Goal: Transaction & Acquisition: Purchase product/service

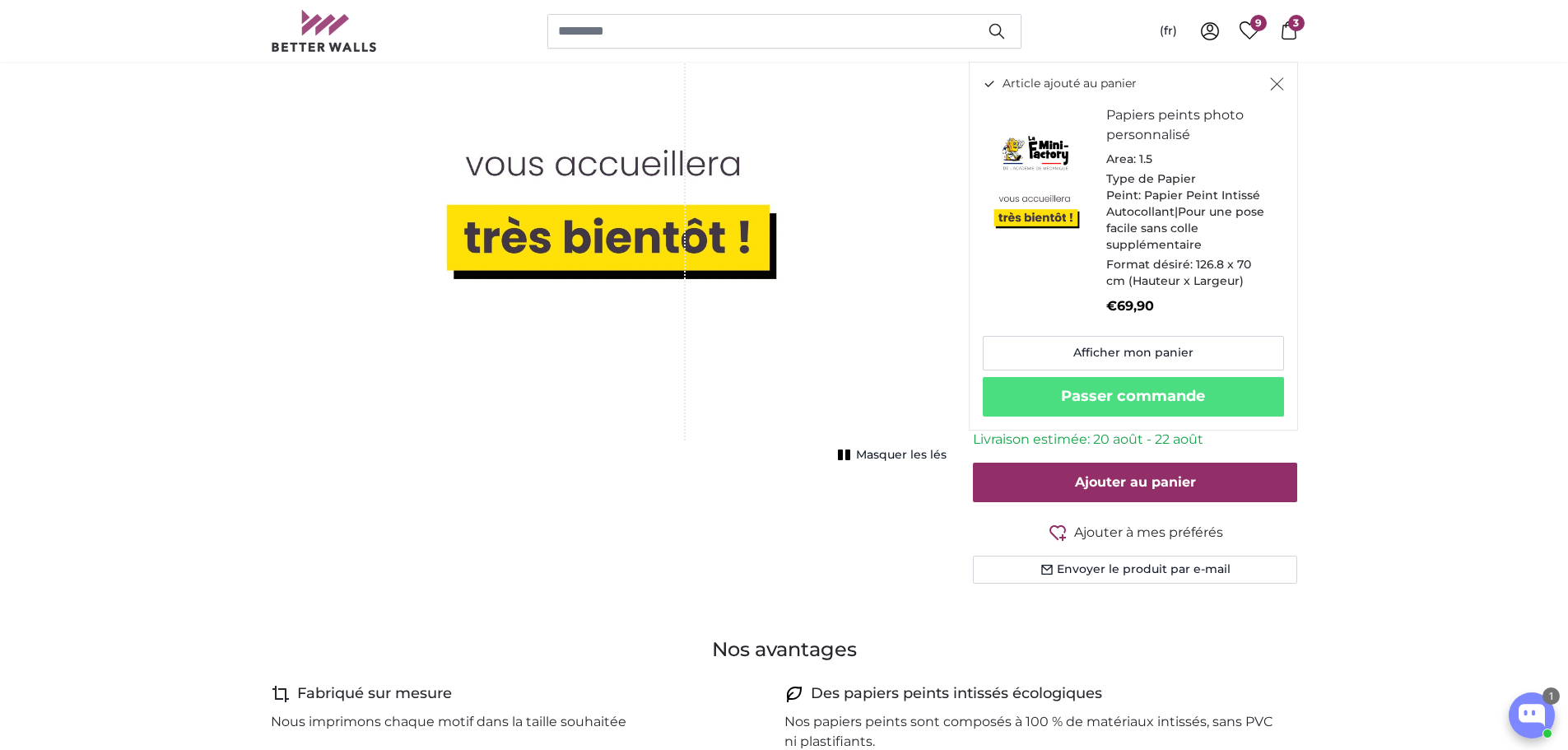
drag, startPoint x: 789, startPoint y: 562, endPoint x: 790, endPoint y: 580, distance: 18.0
click at [791, 563] on div "Annuler Recadrer l'image Masquer les lés" at bounding box center [609, 213] width 703 height 821
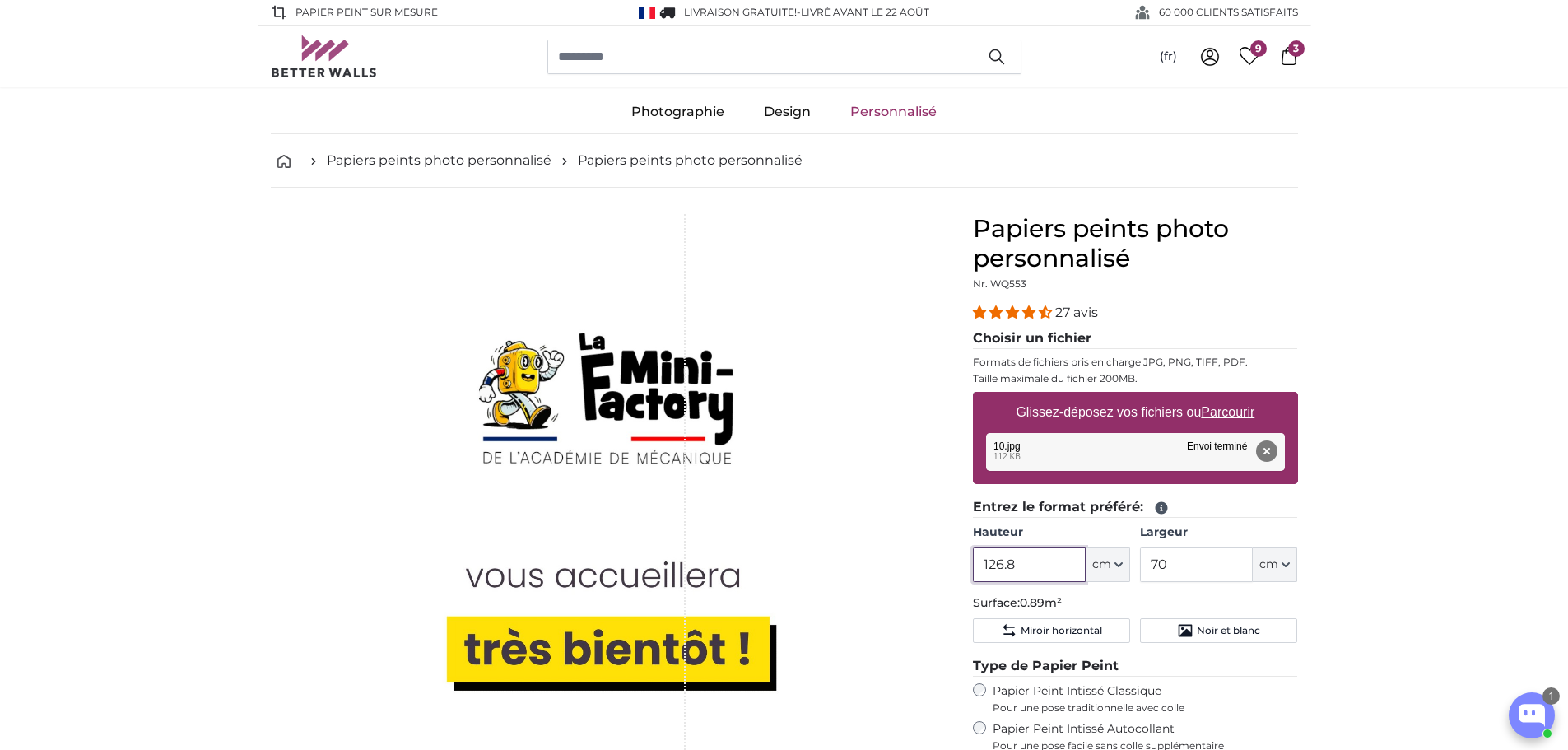
click at [1031, 567] on input "126.8" at bounding box center [1028, 564] width 113 height 34
drag, startPoint x: 1031, startPoint y: 565, endPoint x: 910, endPoint y: 563, distance: 121.0
click at [910, 563] on product-detail "Annuler Recadrer l'image Masquer les lés Papiers peints photo personnalisé Nr. …" at bounding box center [785, 611] width 1054 height 847
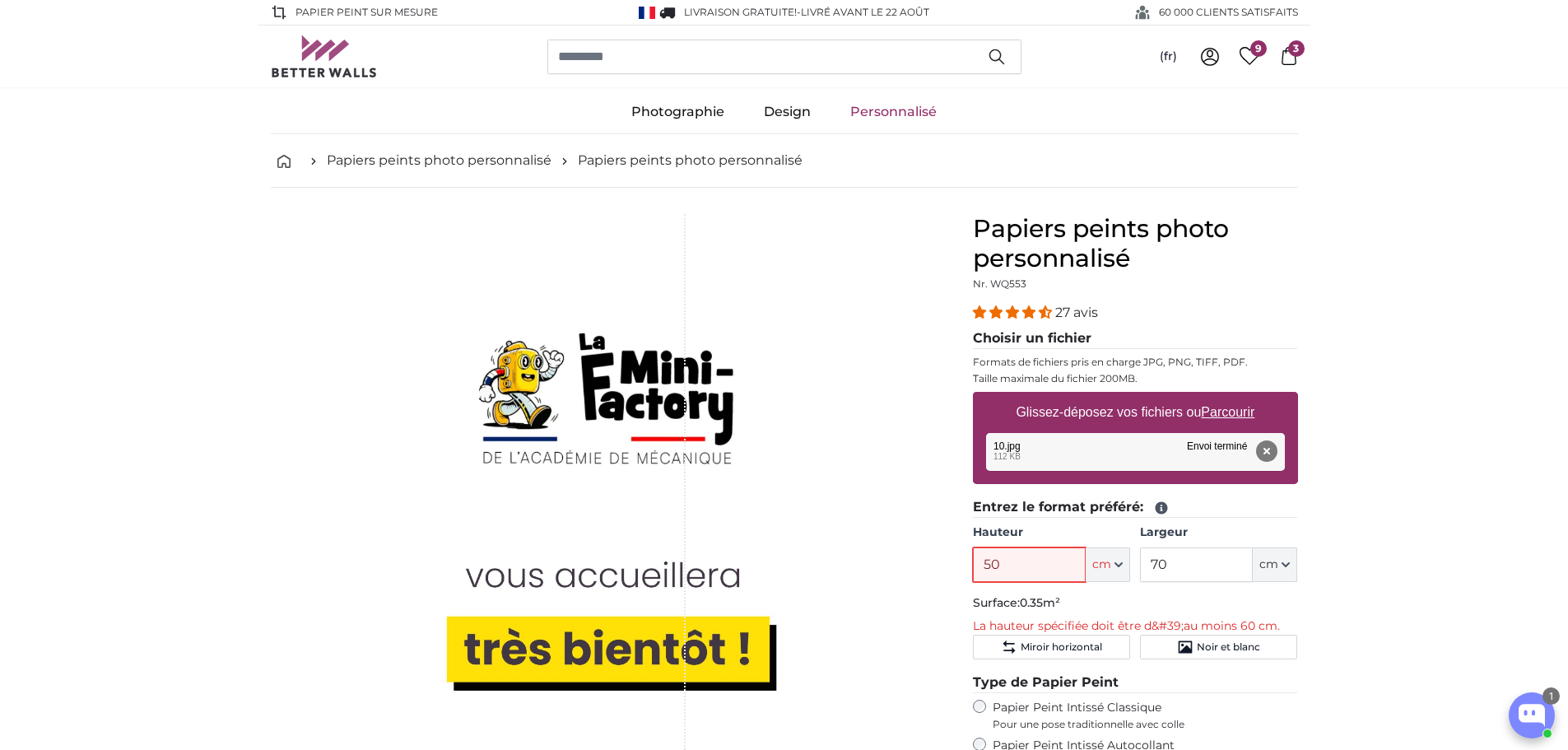
drag, startPoint x: 1036, startPoint y: 560, endPoint x: 918, endPoint y: 539, distance: 119.9
click at [918, 540] on product-detail "Annuler Recadrer l'image Masquer les lés Papiers peints photo personnalisé Nr. …" at bounding box center [785, 619] width 1054 height 864
type input "60"
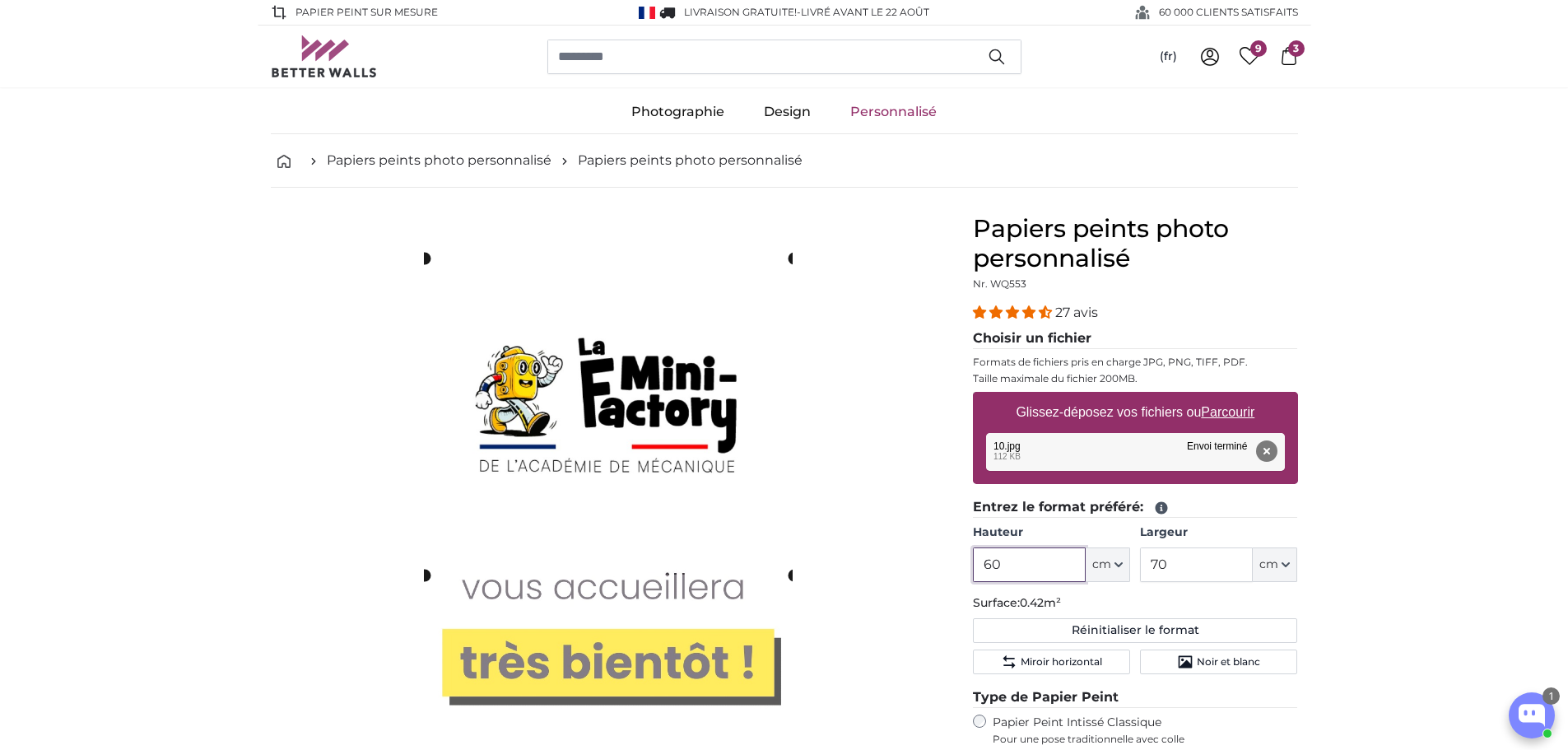
click at [711, 281] on cropper-handle at bounding box center [609, 416] width 369 height 316
type input "60"
drag, startPoint x: 1498, startPoint y: 343, endPoint x: 1453, endPoint y: 261, distance: 93.5
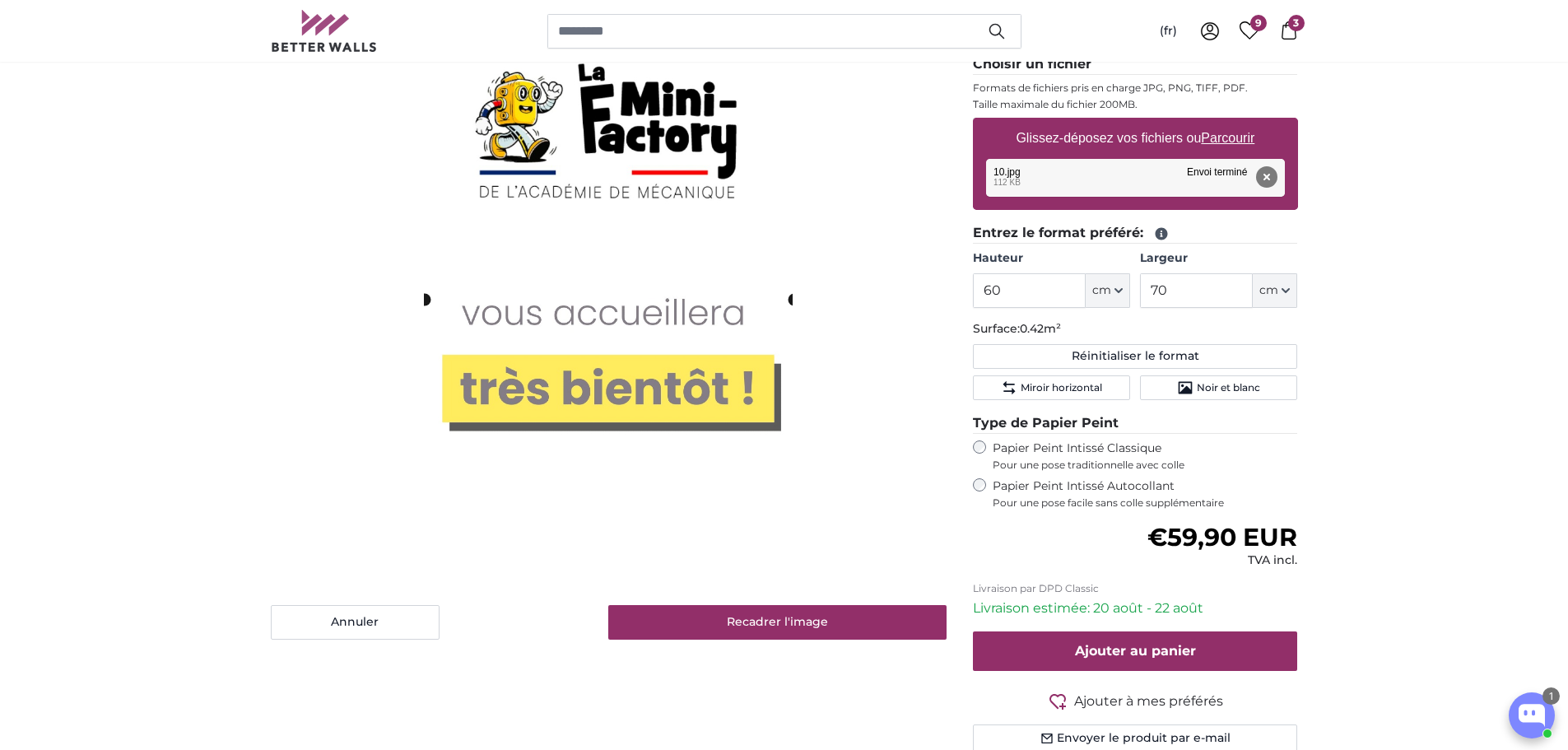
scroll to position [330, 0]
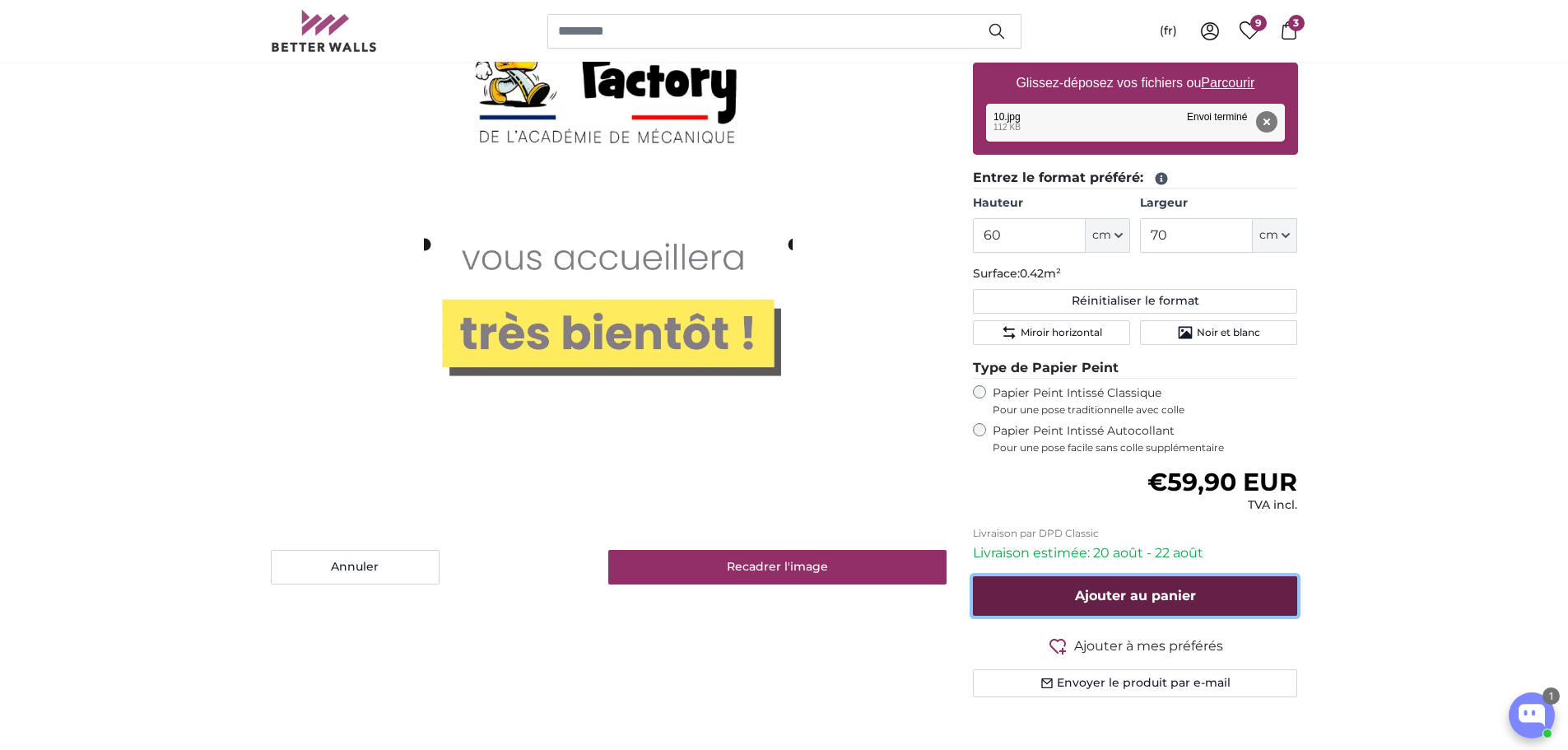
click at [1162, 600] on span "Ajouter au panier" at bounding box center [1135, 596] width 121 height 16
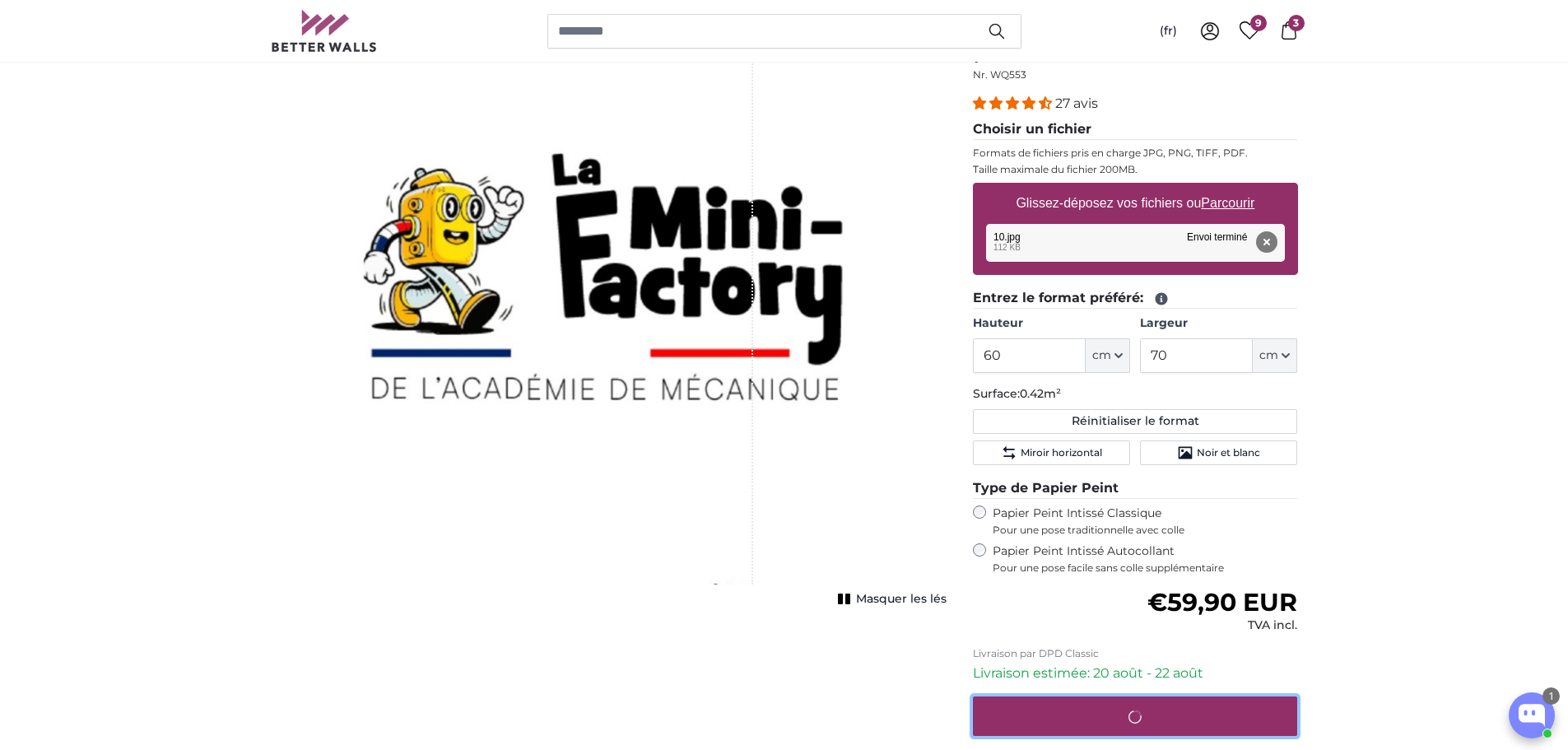
scroll to position [0, 0]
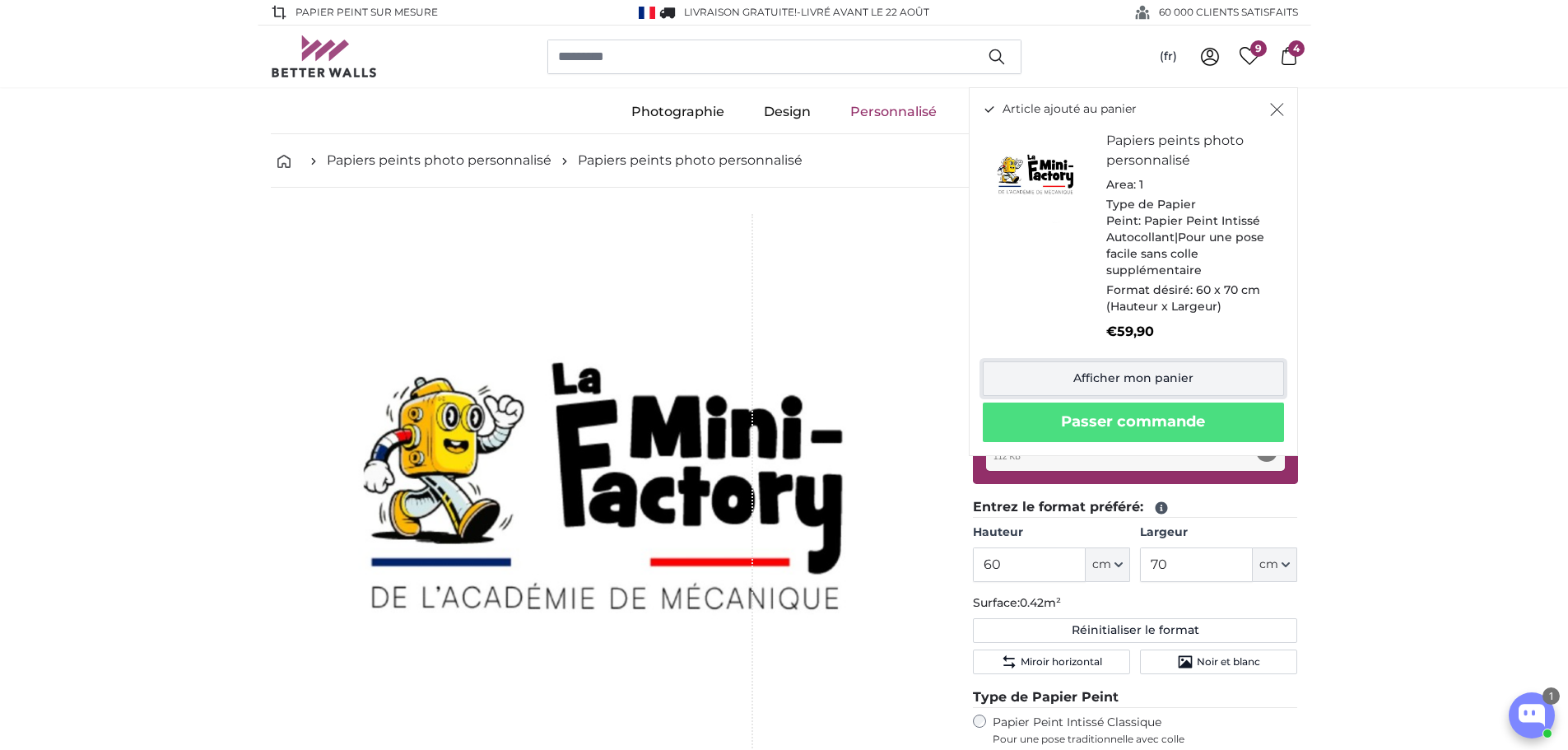
click at [1166, 379] on link "Afficher mon panier" at bounding box center [1133, 378] width 301 height 34
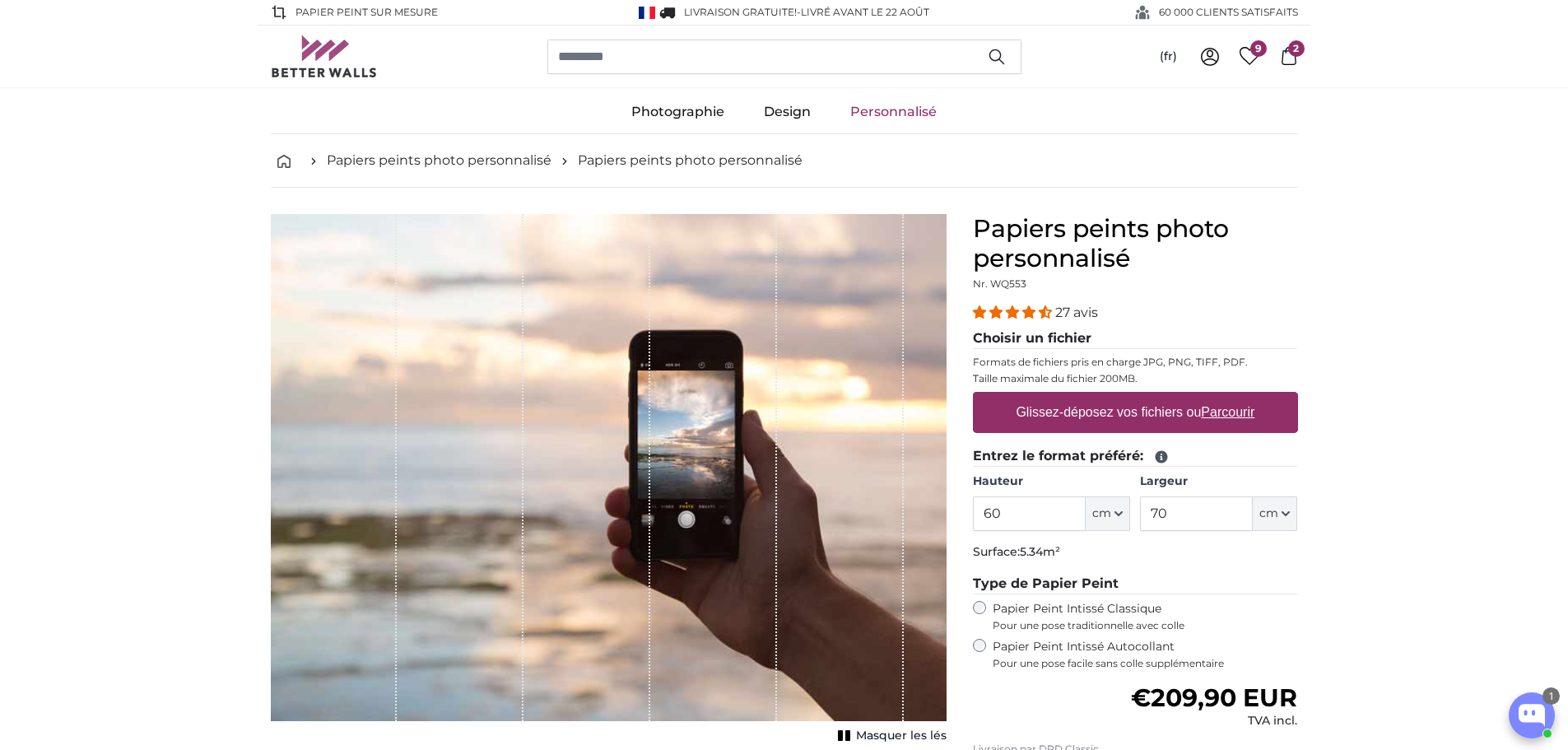
click at [1253, 54] on span "9" at bounding box center [1258, 48] width 17 height 17
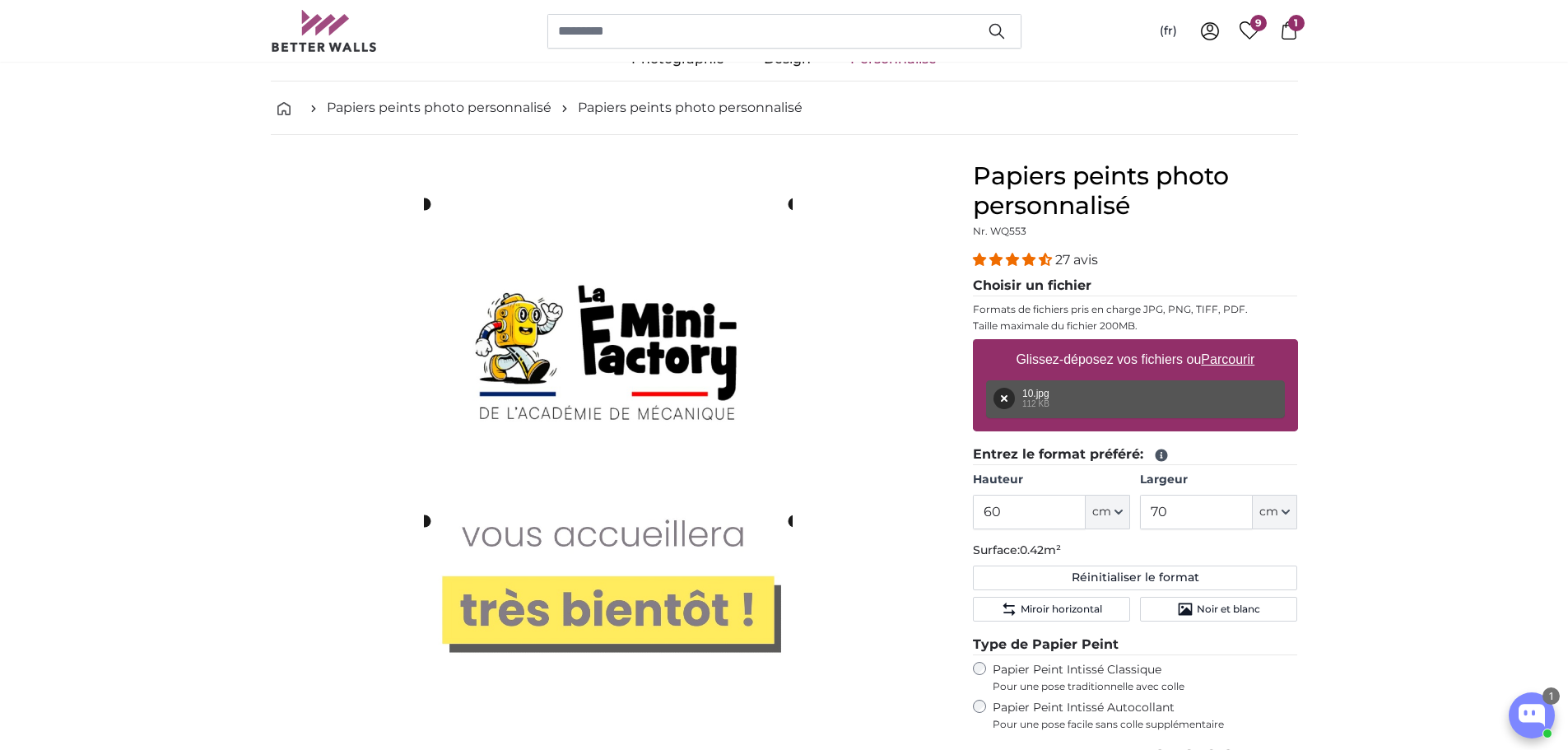
scroll to position [82, 0]
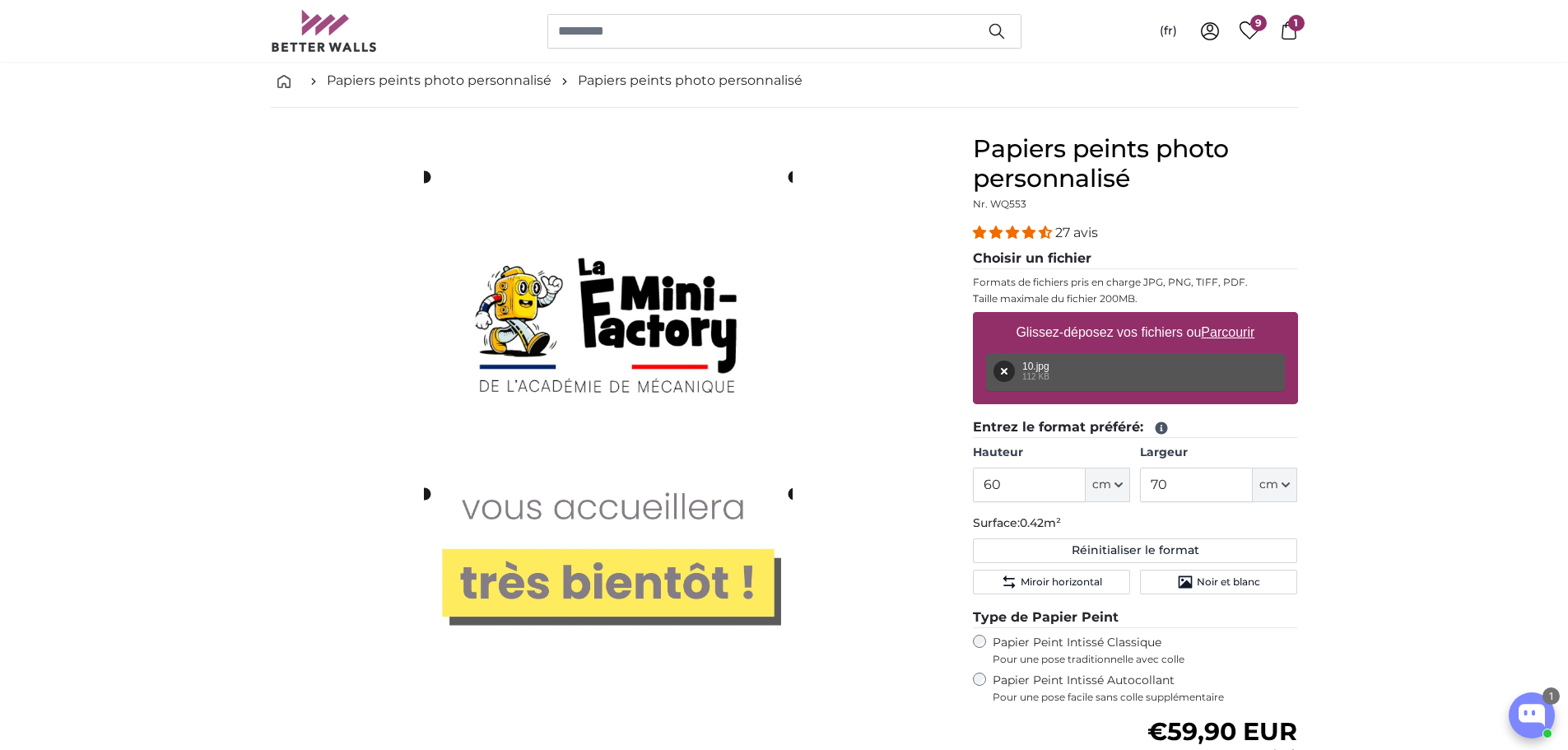
scroll to position [0, 0]
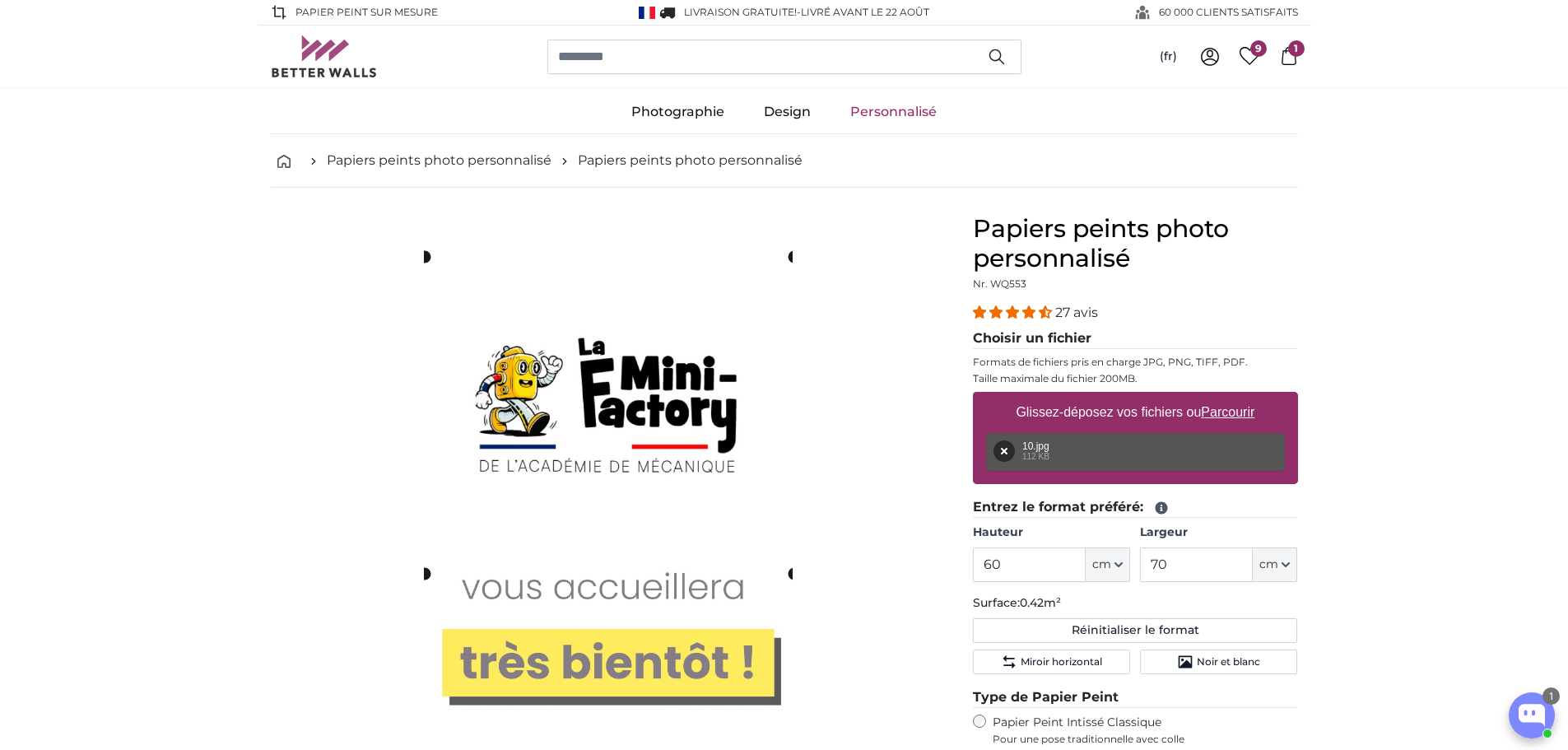
click at [1254, 55] on span "9" at bounding box center [1258, 48] width 17 height 17
